Goal: Find specific page/section: Find specific page/section

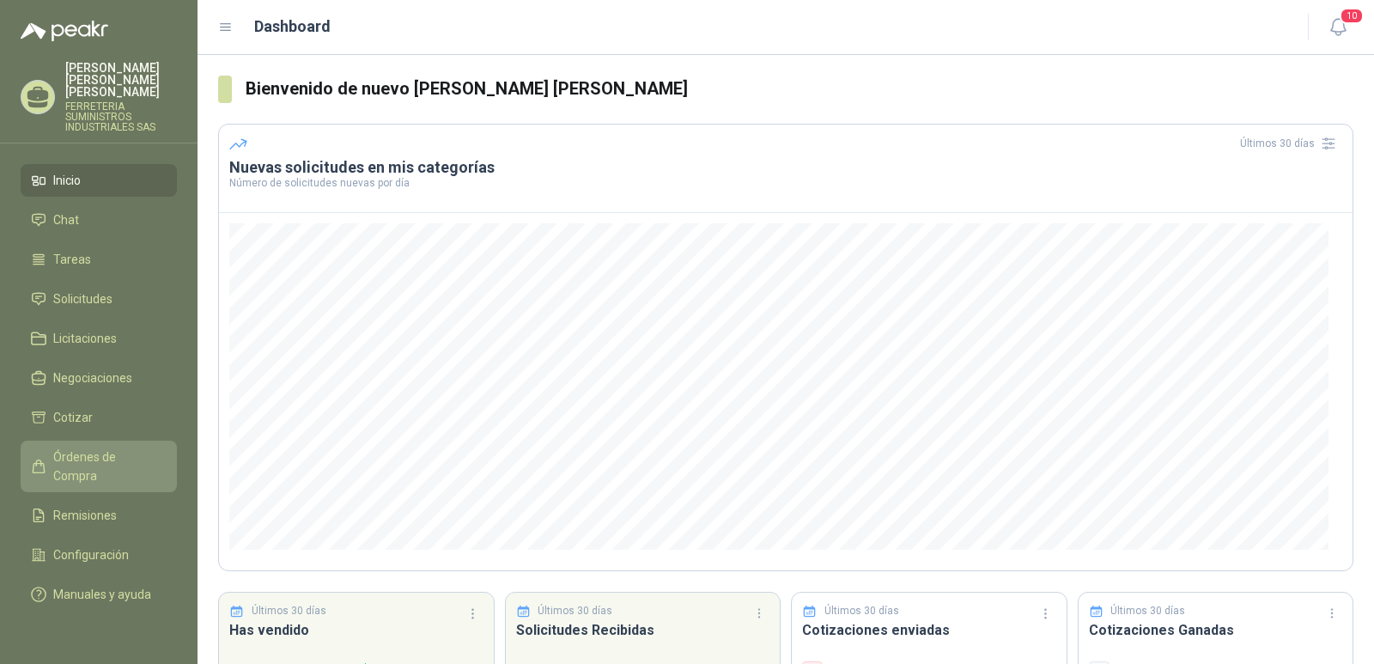
click at [101, 448] on span "Órdenes de Compra" at bounding box center [106, 467] width 107 height 38
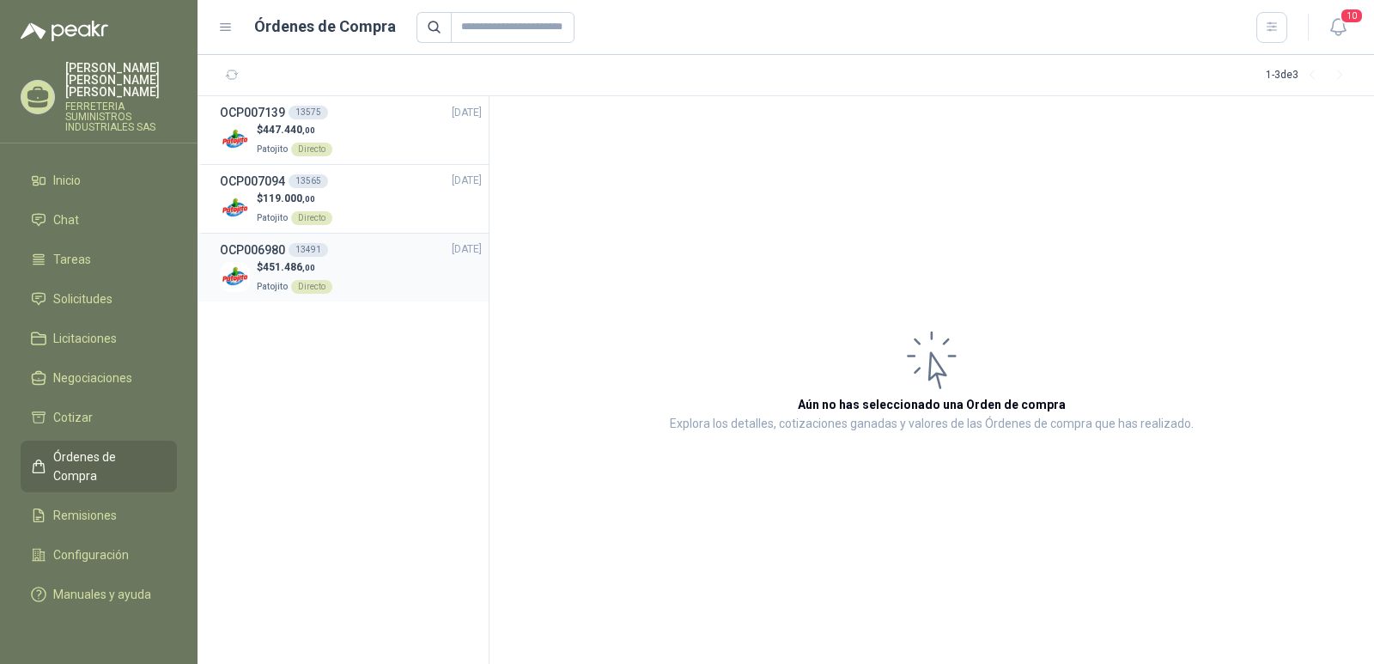
click at [236, 249] on h3 "OCP006980" at bounding box center [252, 250] width 65 height 19
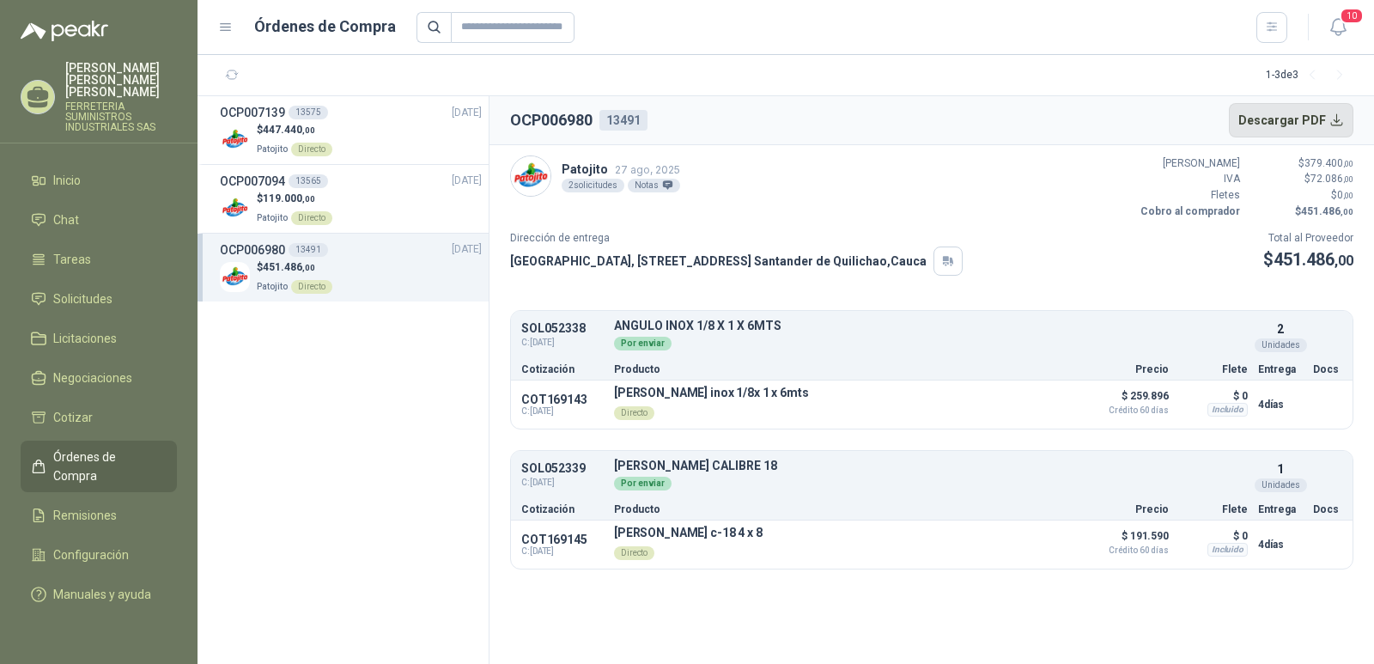
click at [1283, 117] on button "Descargar PDF" at bounding box center [1291, 120] width 125 height 34
click at [85, 408] on span "Cotizar" at bounding box center [73, 417] width 40 height 19
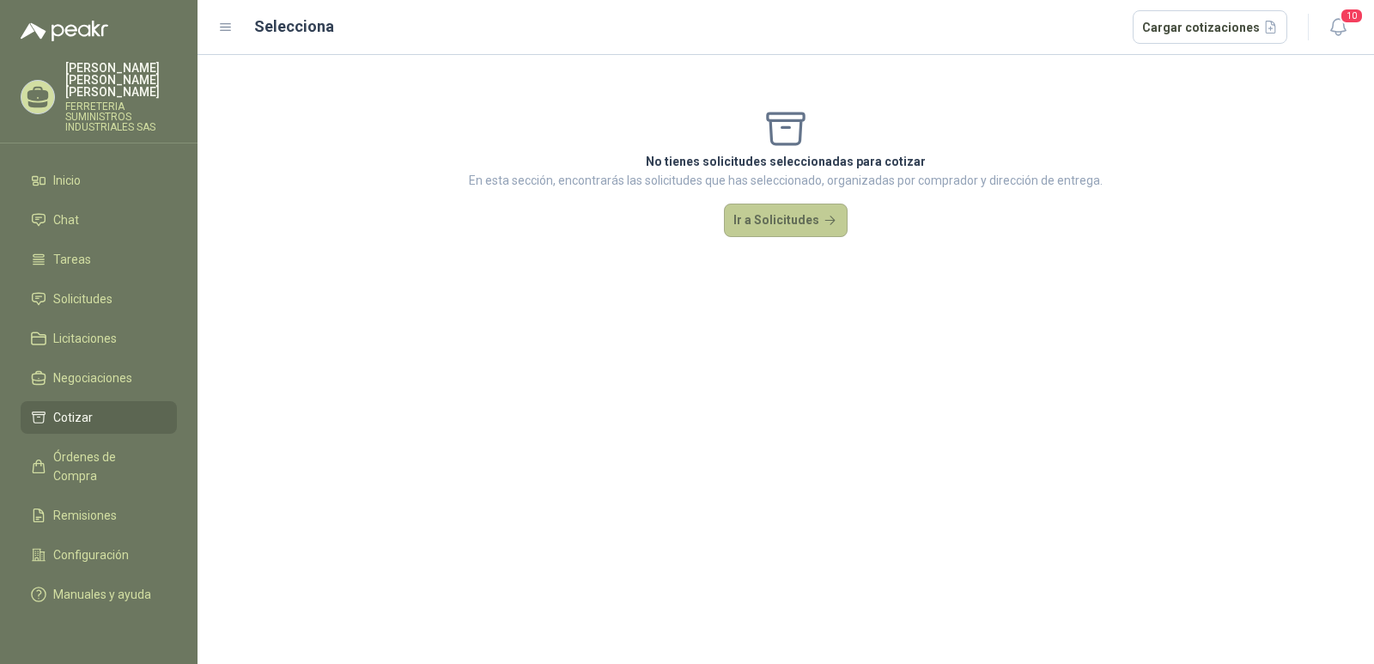
click at [766, 228] on button "Ir a Solicitudes" at bounding box center [786, 221] width 124 height 34
